Goal: Task Accomplishment & Management: Complete application form

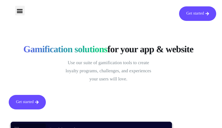
type input "dhpbQybnnL"
type input "[EMAIL_ADDRESS][DOMAIN_NAME]"
type input "zAFfGofkdoLeJR"
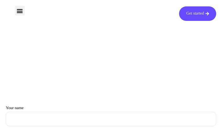
type input "CnAcQzXP"
type input "[EMAIL_ADDRESS][DOMAIN_NAME]"
type input "WmzAOFftYtxCRz"
type input "IjwceMAHtrRNV"
type input "[EMAIL_ADDRESS][DOMAIN_NAME]"
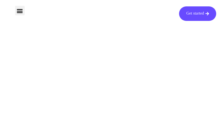
type input "PVpgZDmg"
